Goal: Navigation & Orientation: Find specific page/section

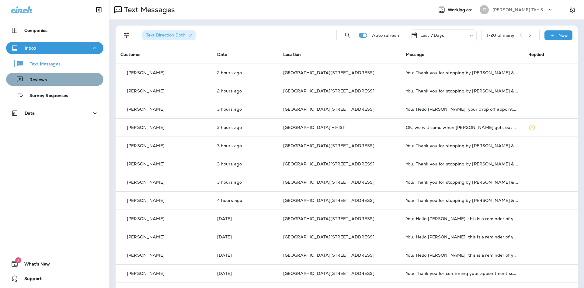
click at [22, 75] on div "Reviews" at bounding box center [28, 79] width 38 height 9
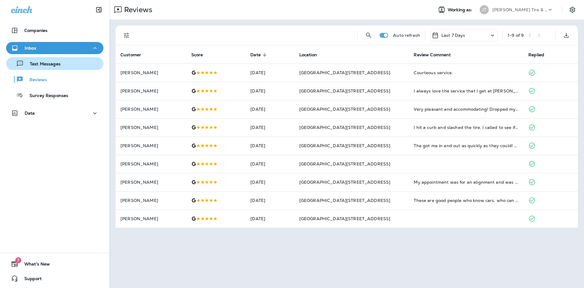
click at [81, 66] on div "Text Messages" at bounding box center [55, 63] width 92 height 9
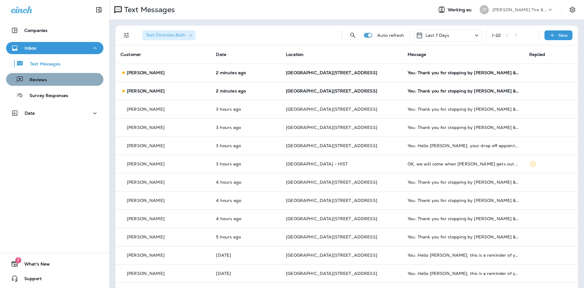
click at [79, 79] on div "Reviews" at bounding box center [55, 79] width 92 height 9
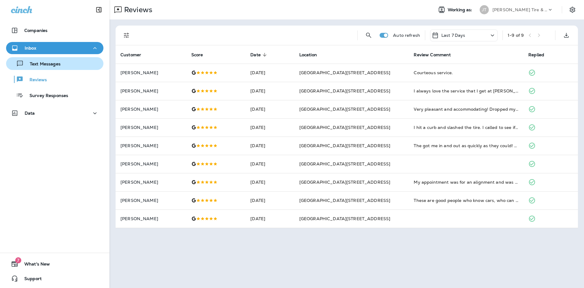
click at [69, 63] on div "Text Messages" at bounding box center [55, 63] width 92 height 9
